Goal: Task Accomplishment & Management: Use online tool/utility

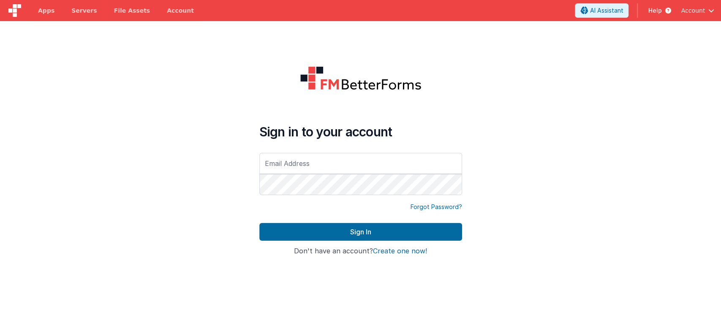
type input "[PERSON_NAME][EMAIL_ADDRESS][DOMAIN_NAME]"
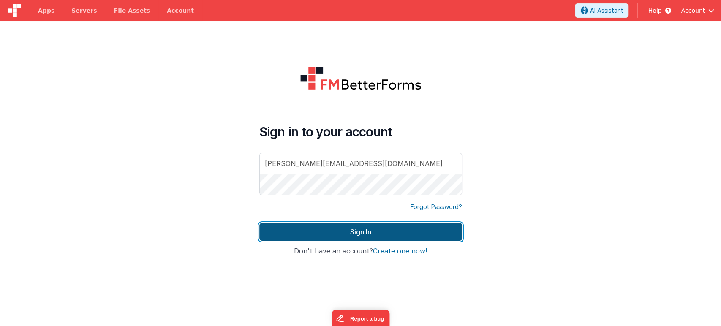
click at [345, 225] on button "Sign In" at bounding box center [360, 232] width 203 height 18
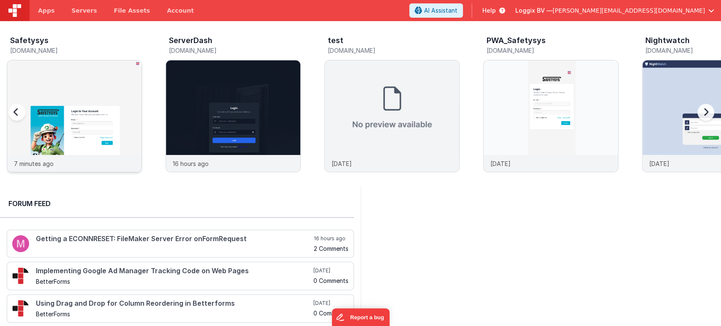
click at [87, 95] on img at bounding box center [74, 127] width 134 height 134
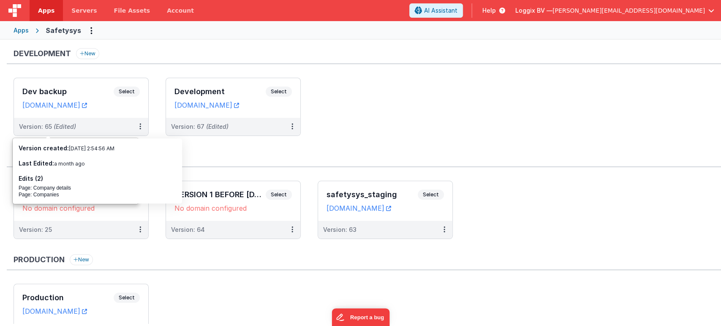
click at [23, 32] on div "Apps" at bounding box center [21, 30] width 15 height 8
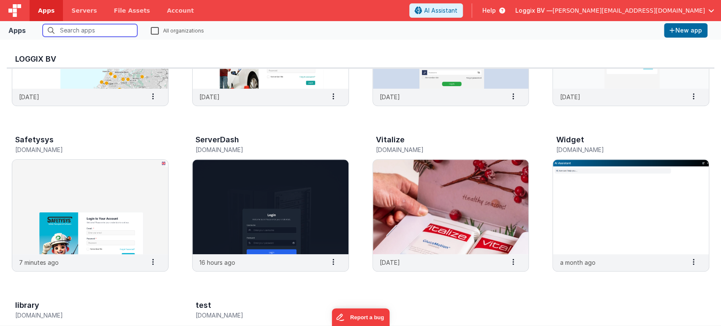
scroll to position [311, 0]
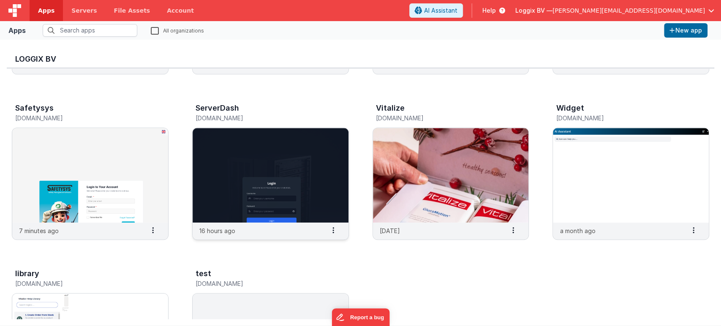
click at [239, 154] on img at bounding box center [271, 175] width 156 height 95
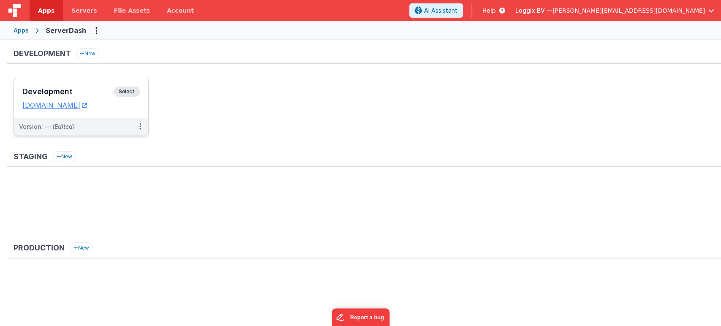
click at [136, 92] on span "Select" at bounding box center [127, 92] width 26 height 10
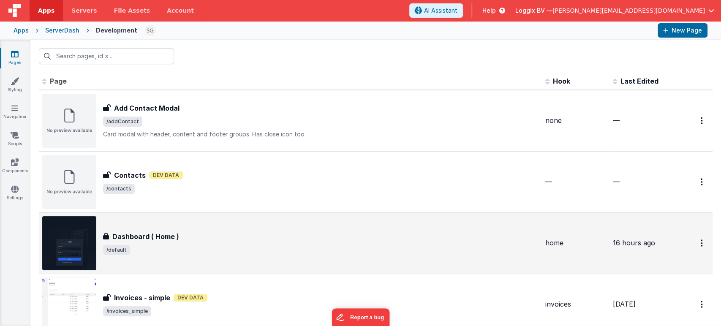
click at [189, 235] on div "Dashboard ( Home )" at bounding box center [320, 236] width 435 height 10
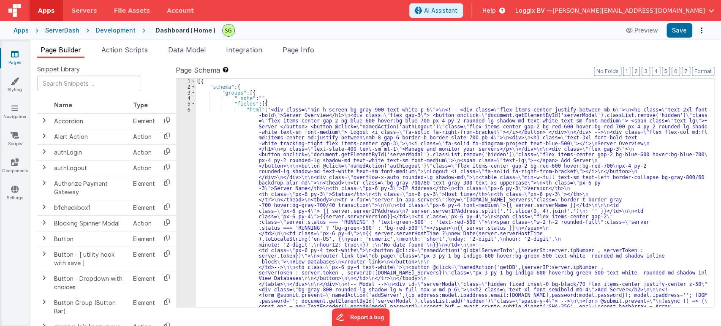
click at [190, 109] on div "6" at bounding box center [186, 245] width 20 height 276
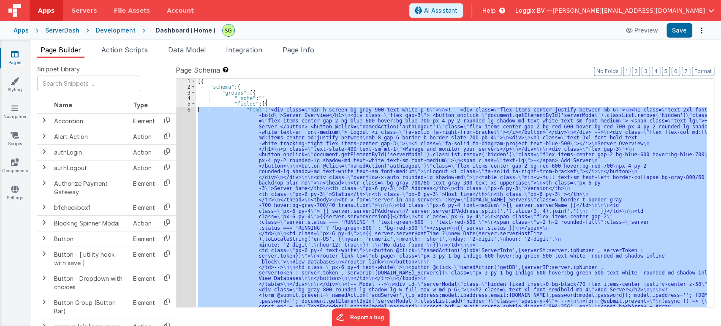
click at [190, 109] on div "6" at bounding box center [186, 245] width 20 height 276
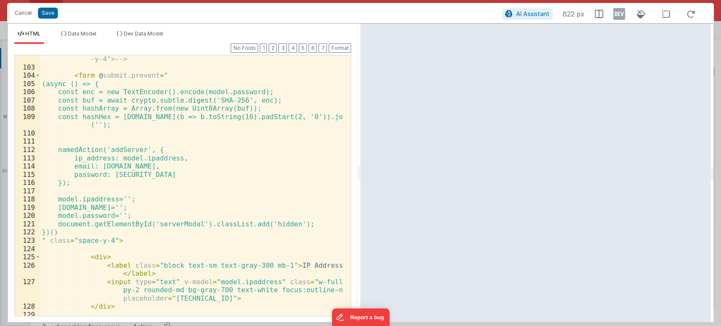
scroll to position [1104, 0]
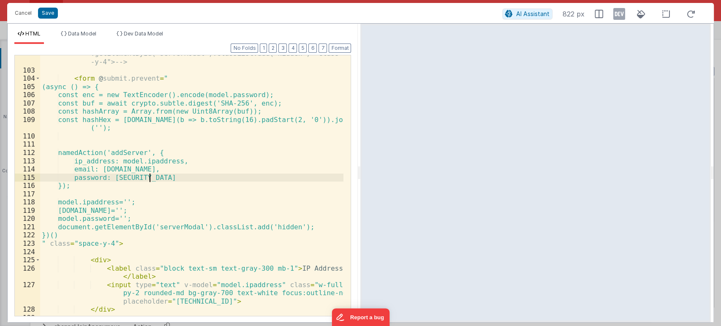
click at [262, 179] on div "<!-- <form @submit.prevent="namedAction('addServer',{ip_address :model.ipaddres…" at bounding box center [192, 180] width 304 height 310
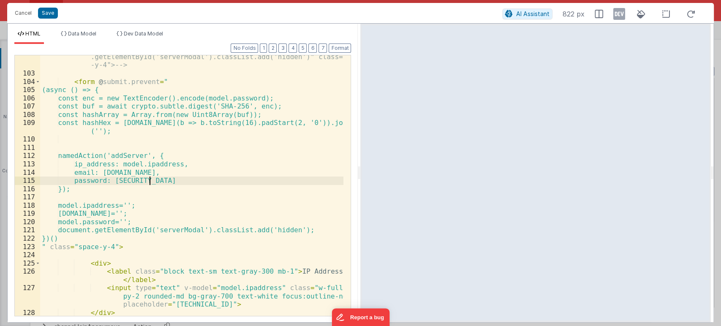
click at [206, 114] on div "<!-- <form @submit.prevent="namedAction('addServer',{ip_address :model.ipaddres…" at bounding box center [192, 183] width 304 height 310
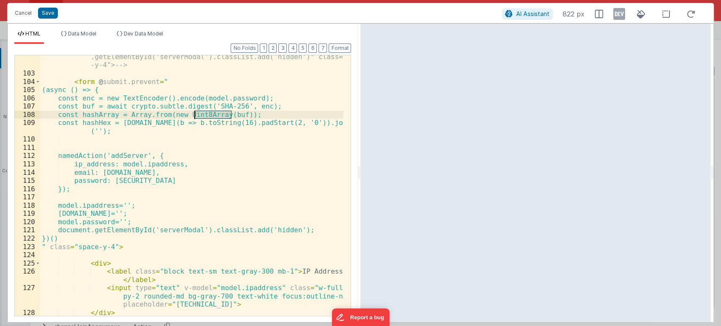
click at [206, 114] on div "<!-- <form @submit.prevent="namedAction('addServer',{ip_address :model.ipaddres…" at bounding box center [192, 183] width 304 height 310
click at [240, 114] on div "<!-- <form @submit.prevent="namedAction('addServer',{ip_address :model.ipaddres…" at bounding box center [192, 183] width 304 height 310
click at [236, 106] on div "<!-- <form @submit.prevent="namedAction('addServer',{ip_address :model.ipaddres…" at bounding box center [192, 183] width 304 height 310
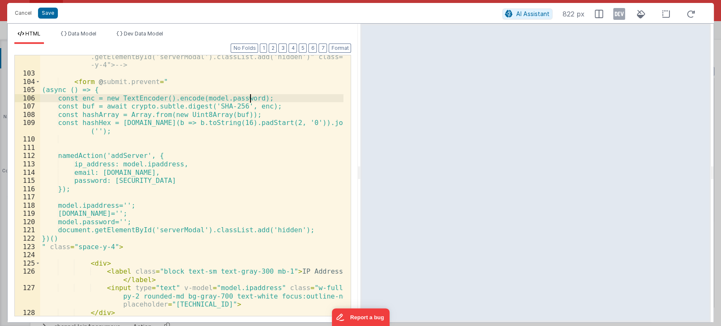
click at [249, 99] on div "<!-- <form @submit.prevent="namedAction('addServer',{ip_address :model.ipaddres…" at bounding box center [192, 183] width 304 height 310
click at [143, 222] on div "<!-- <form @submit.prevent="namedAction('addServer',{ip_address :model.ipaddres…" at bounding box center [192, 183] width 304 height 310
click at [174, 182] on div "<!-- <form @submit.prevent="namedAction('addServer',{ip_address :model.ipaddres…" at bounding box center [192, 183] width 304 height 310
click at [105, 193] on div "<!-- <form @submit.prevent="namedAction('addServer',{ip_address :model.ipaddres…" at bounding box center [192, 183] width 304 height 310
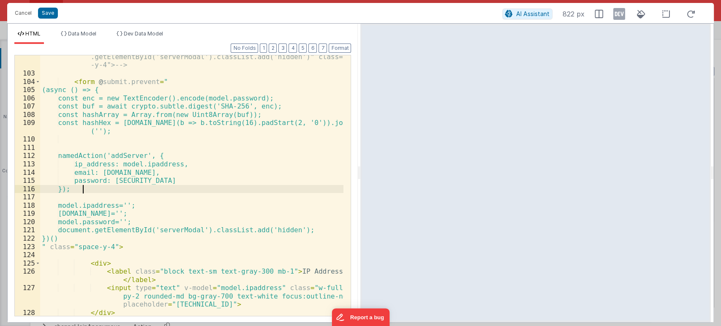
click at [93, 190] on div "<!-- <form @submit.prevent="namedAction('addServer',{ip_address :model.ipaddres…" at bounding box center [192, 183] width 304 height 310
click at [44, 17] on button "Save" at bounding box center [48, 13] width 20 height 11
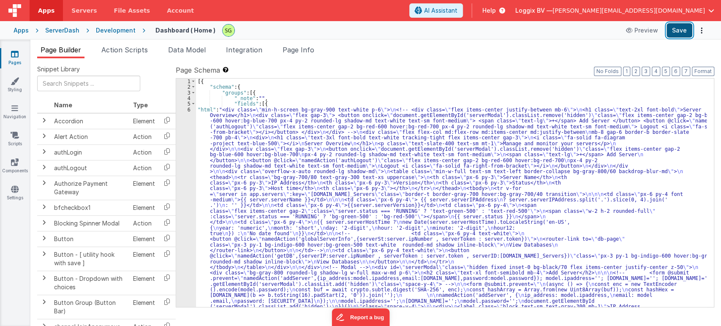
click at [678, 30] on button "Save" at bounding box center [679, 30] width 26 height 14
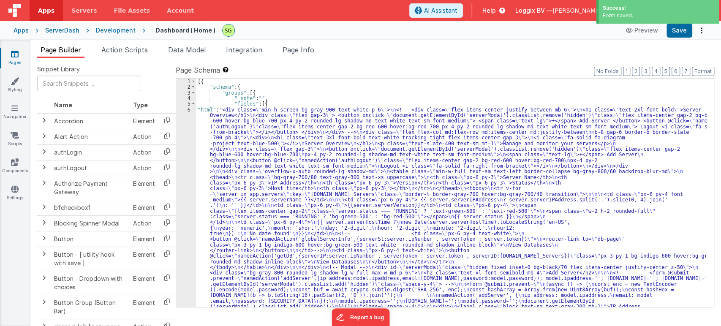
click at [188, 108] on div "6" at bounding box center [186, 231] width 20 height 248
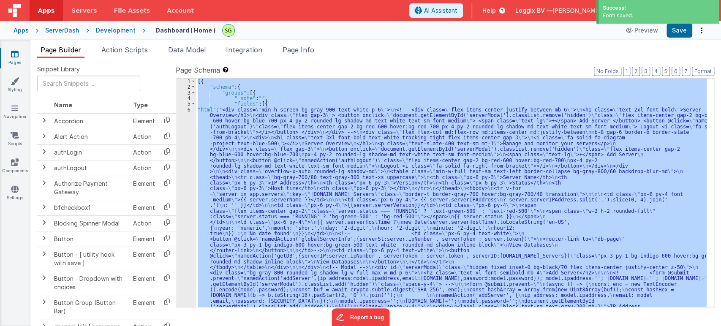
click at [188, 108] on div "6" at bounding box center [186, 231] width 20 height 248
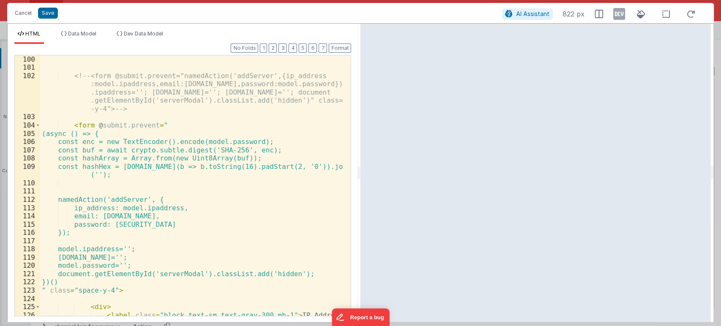
scroll to position [1060, 0]
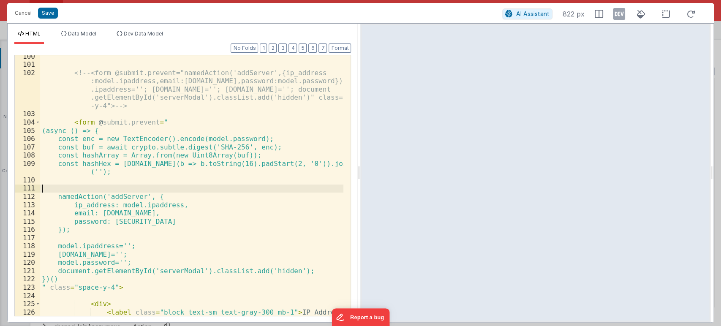
click at [81, 185] on div "<!-- <form @submit.prevent="namedAction('addServer',{ip_address :model.ipaddres…" at bounding box center [192, 194] width 304 height 285
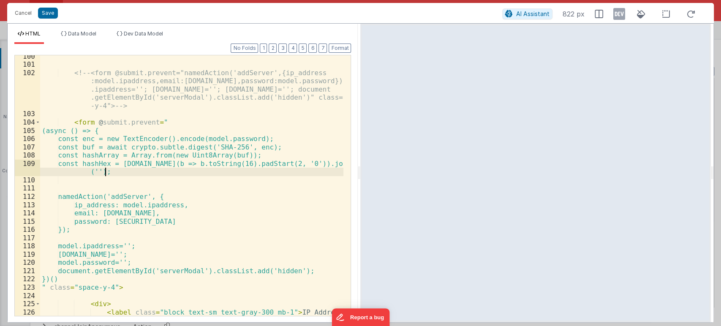
click at [117, 175] on div "<!-- <form @submit.prevent="namedAction('addServer',{ip_address :model.ipaddres…" at bounding box center [192, 194] width 304 height 285
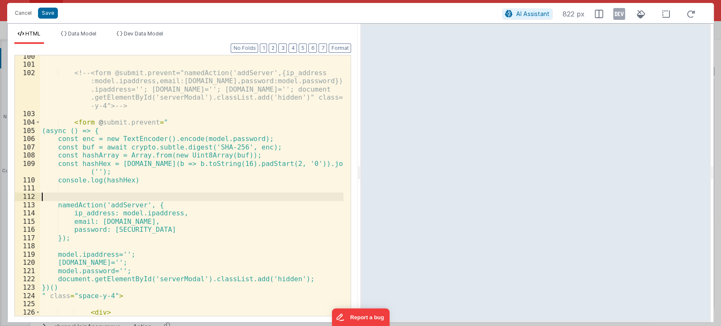
click at [53, 197] on div "<!-- <form @submit.prevent="namedAction('addServer',{ip_address :model.ipaddres…" at bounding box center [192, 194] width 304 height 285
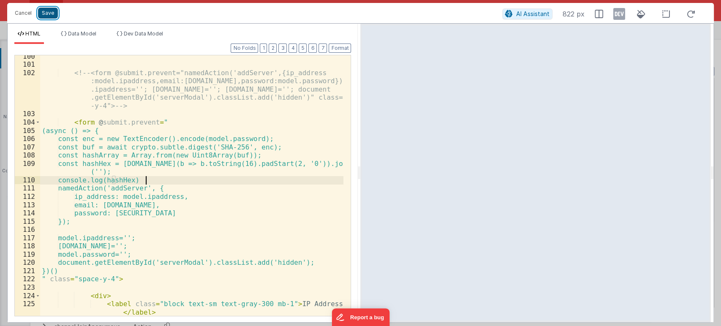
click at [45, 9] on button "Save" at bounding box center [48, 13] width 20 height 11
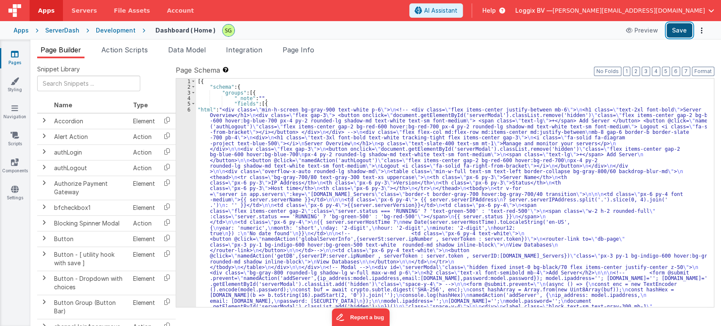
click at [684, 28] on button "Save" at bounding box center [679, 30] width 26 height 14
click at [189, 109] on div "6" at bounding box center [186, 231] width 20 height 248
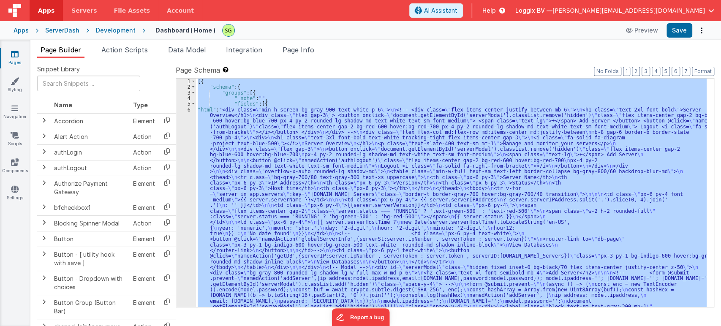
click at [189, 109] on div "6" at bounding box center [186, 231] width 20 height 248
